Goal: Submit feedback/report problem: Submit feedback/report problem

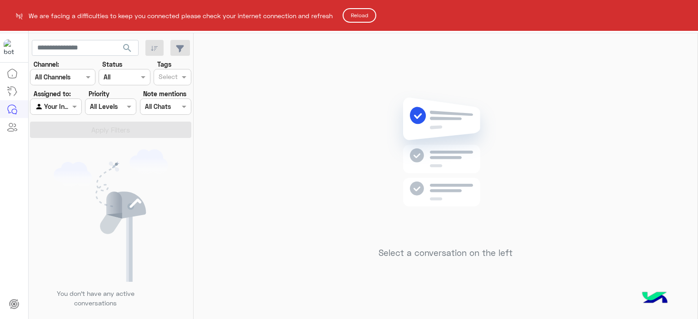
click at [363, 15] on button "Reload" at bounding box center [360, 15] width 34 height 15
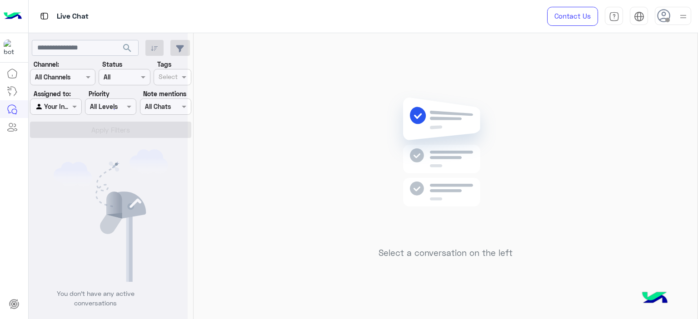
click at [671, 16] on div at bounding box center [673, 16] width 36 height 18
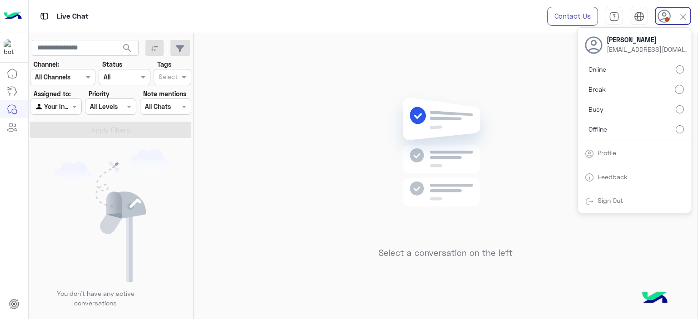
click at [509, 103] on img at bounding box center [445, 165] width 131 height 151
